Goal: Task Accomplishment & Management: Manage account settings

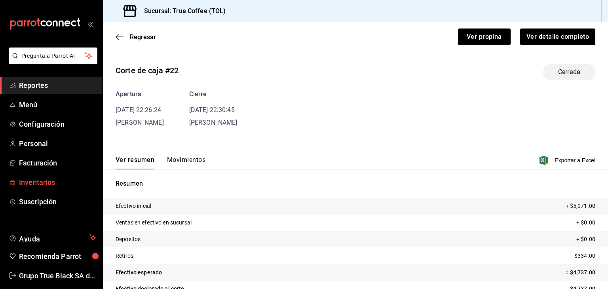
click at [28, 182] on span "Inventarios" at bounding box center [57, 182] width 77 height 11
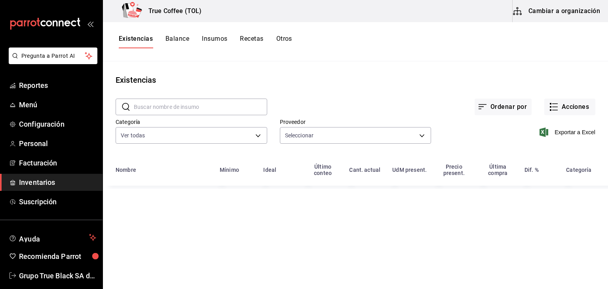
type input "e04ef907-a528-4bed-b84b-3795ef7164b4,91bf92c5-e746-4328-807e-40e43825ad52,cf596…"
click at [562, 108] on button "Acciones" at bounding box center [569, 107] width 51 height 17
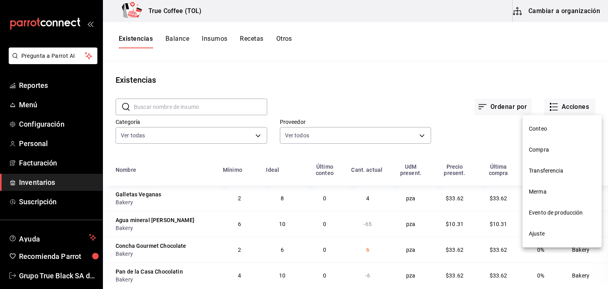
click at [545, 156] on li "Compra" at bounding box center [561, 149] width 79 height 21
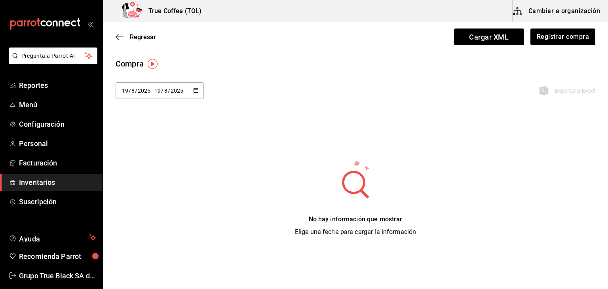
click at [195, 95] on div "[DATE] [DATE] - [DATE] [DATE]" at bounding box center [160, 90] width 88 height 17
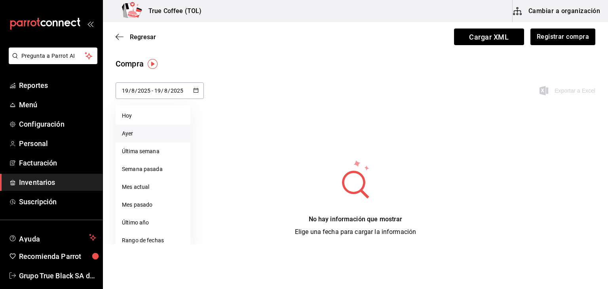
click at [125, 134] on li "Ayer" at bounding box center [153, 134] width 75 height 18
type input "[DATE]"
type input "18"
type input "[DATE]"
type input "18"
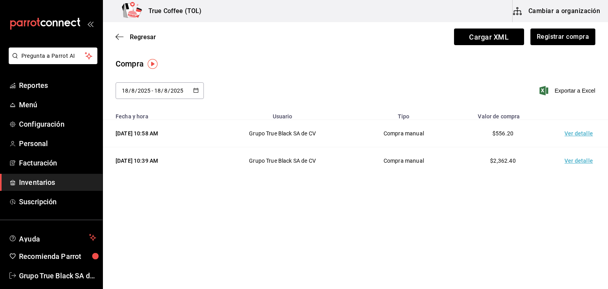
click at [567, 137] on td "Ver detalle" at bounding box center [579, 133] width 55 height 27
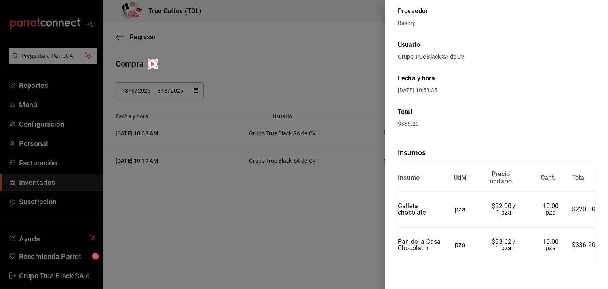
scroll to position [48, 0]
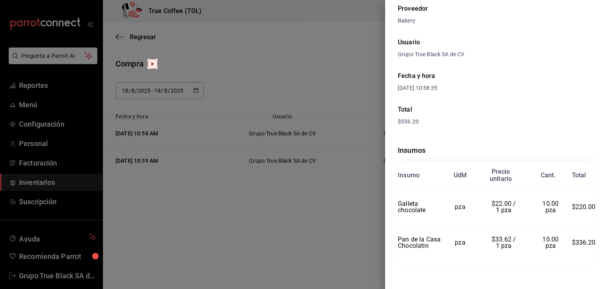
click at [382, 123] on div at bounding box center [304, 144] width 608 height 289
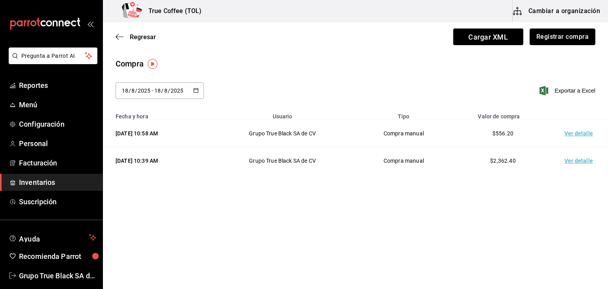
click at [577, 38] on button "Registrar compra" at bounding box center [563, 36] width 66 height 17
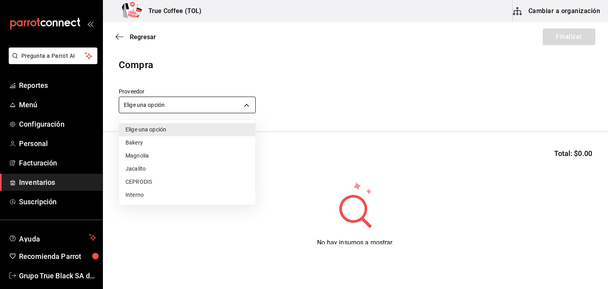
click at [175, 102] on body "Pregunta a Parrot AI Reportes Menú Configuración Personal Facturación Inventari…" at bounding box center [304, 122] width 608 height 244
click at [146, 144] on li "Bakery" at bounding box center [187, 142] width 136 height 13
type input "e04ef907-a528-4bed-b84b-3795ef7164b4"
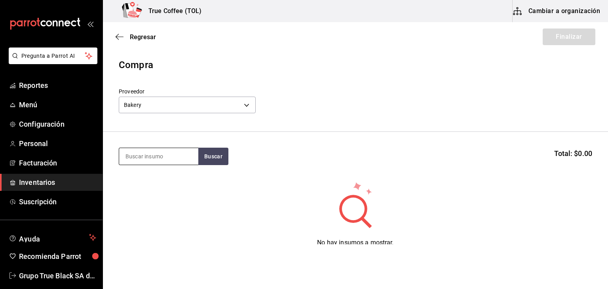
click at [149, 152] on input at bounding box center [158, 156] width 79 height 17
type input "chap"
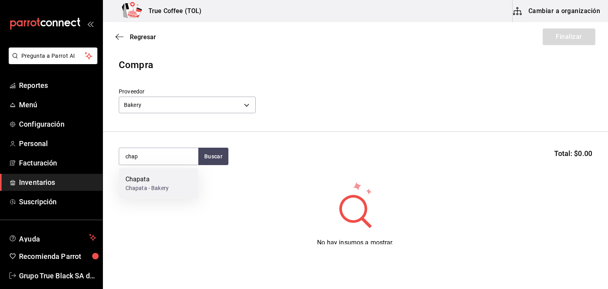
click at [174, 184] on div "Chapata Chapata - Bakery" at bounding box center [158, 183] width 79 height 30
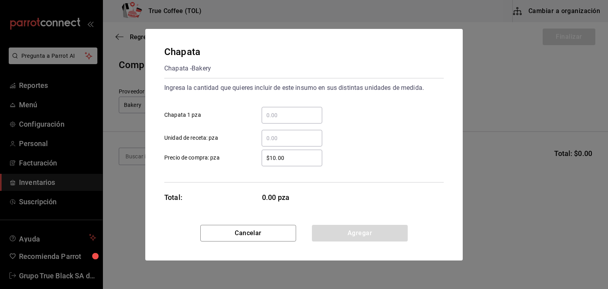
click at [304, 114] on input "​ Chapata 1 pza" at bounding box center [292, 114] width 61 height 9
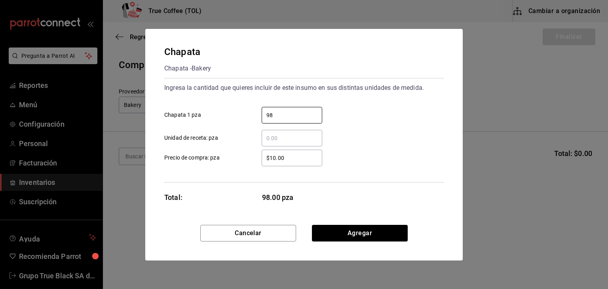
type input "98"
click at [378, 219] on div "Chapata Chapata - Bakery Ingresa la cantidad que quieres incluir de este insumo…" at bounding box center [303, 127] width 317 height 196
click at [378, 222] on div "Chapata Chapata - Bakery Ingresa la cantidad que quieres incluir de este insumo…" at bounding box center [303, 127] width 317 height 196
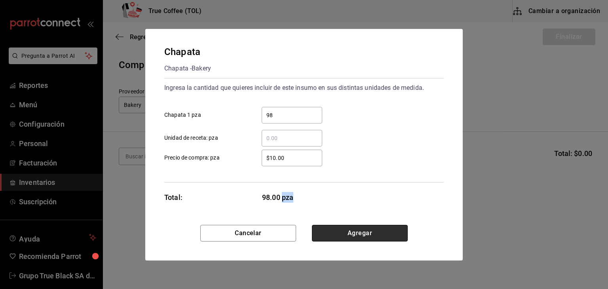
click at [381, 234] on button "Agregar" at bounding box center [360, 233] width 96 height 17
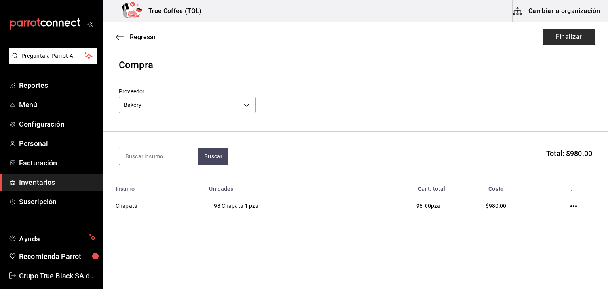
click at [560, 37] on button "Finalizar" at bounding box center [569, 36] width 53 height 17
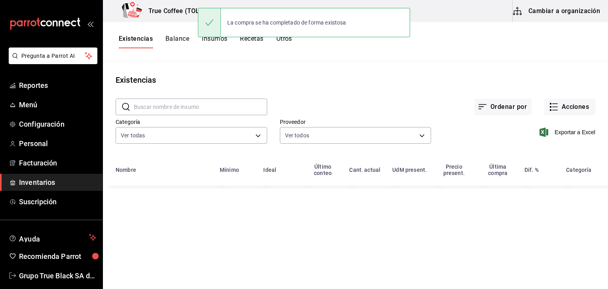
click at [149, 106] on input "text" at bounding box center [200, 107] width 133 height 16
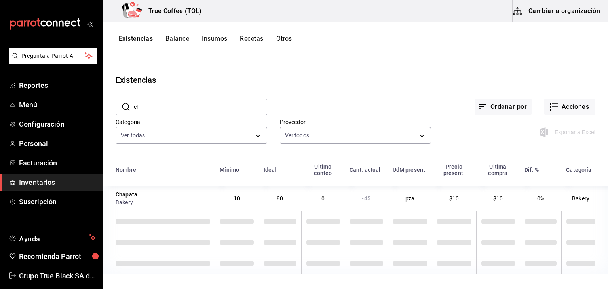
type input "c"
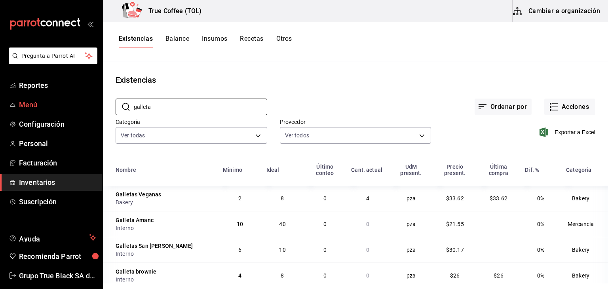
drag, startPoint x: 156, startPoint y: 111, endPoint x: 36, endPoint y: 103, distance: 119.8
click at [36, 103] on div "Pregunta a Parrot AI Reportes Menú Configuración Personal Facturación Inventari…" at bounding box center [304, 141] width 608 height 283
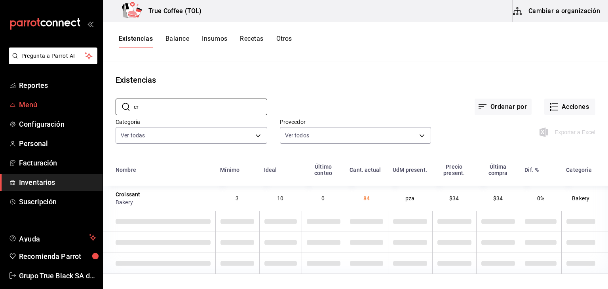
type input "c"
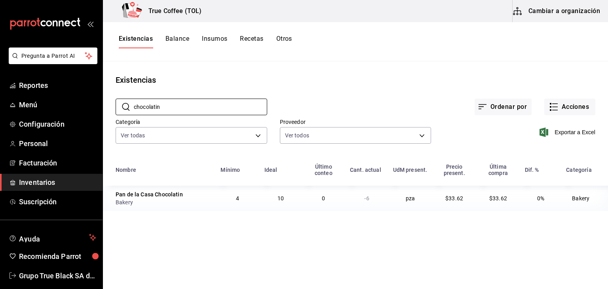
type input "chocolatin"
